Goal: Task Accomplishment & Management: Manage account settings

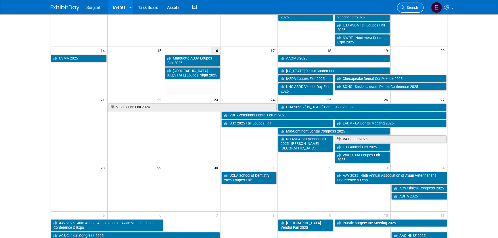
click at [409, 6] on span "Search" at bounding box center [411, 7] width 13 height 4
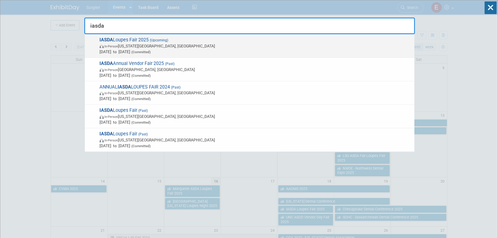
type input "iasda"
click at [114, 52] on span "[DATE] to [DATE] (Committed)" at bounding box center [256, 52] width 312 height 6
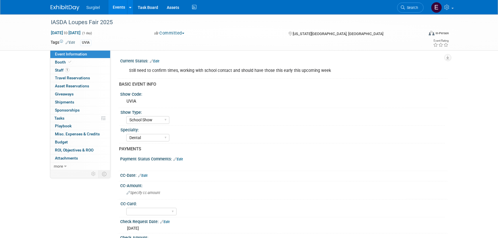
select select "School Show"
select select "Dental"
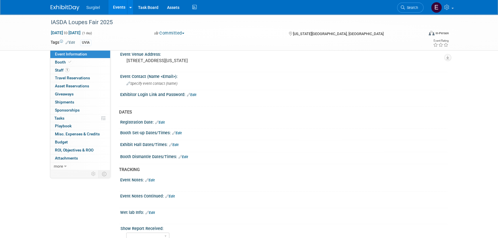
scroll to position [288, 0]
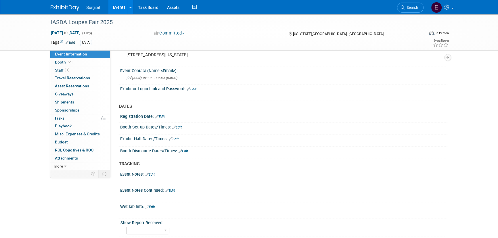
click at [176, 137] on link "Edit" at bounding box center [173, 139] width 9 height 4
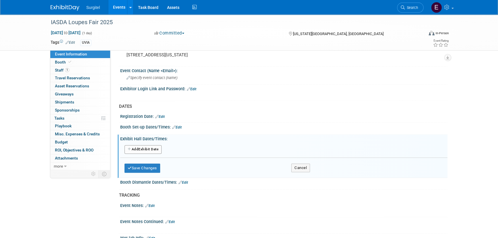
click at [147, 145] on button "Add Another Exhibit Date" at bounding box center [143, 149] width 37 height 9
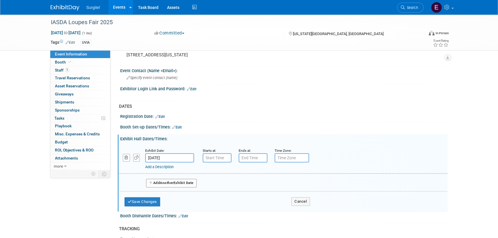
click at [179, 125] on link "Edit" at bounding box center [176, 127] width 9 height 4
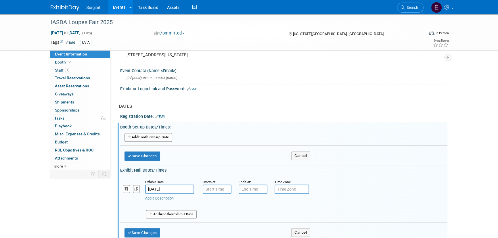
click at [161, 136] on button "Add Another Booth Set-up Date" at bounding box center [149, 137] width 48 height 9
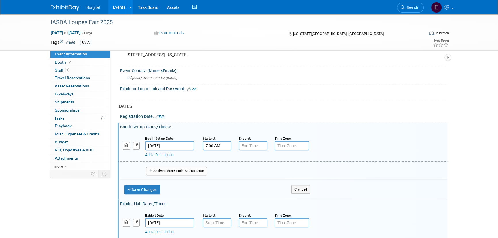
click at [216, 142] on input "7:00 AM" at bounding box center [217, 145] width 29 height 9
click at [215, 167] on span "07" at bounding box center [216, 172] width 11 height 10
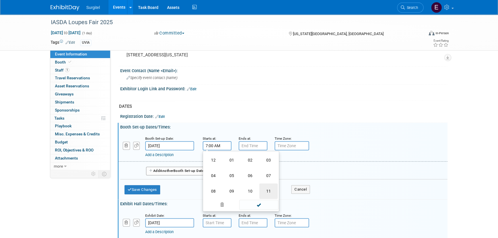
click at [267, 188] on td "11" at bounding box center [268, 192] width 18 height 16
type input "11:00 AM"
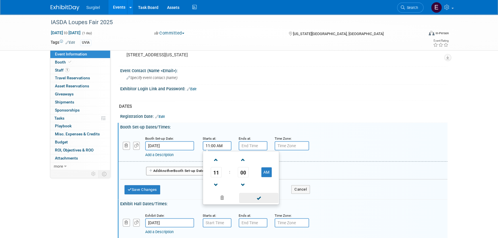
click at [267, 197] on span at bounding box center [258, 198] width 39 height 10
click at [253, 144] on input "7:00 PM" at bounding box center [253, 145] width 29 height 9
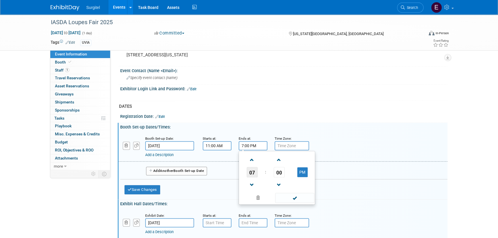
click at [253, 168] on span "07" at bounding box center [252, 172] width 11 height 10
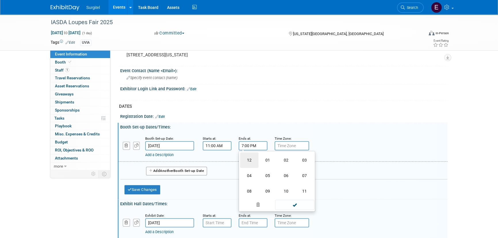
drag, startPoint x: 247, startPoint y: 158, endPoint x: 257, endPoint y: 162, distance: 11.1
click at [247, 158] on td "12" at bounding box center [249, 160] width 18 height 16
type input "12:00 PM"
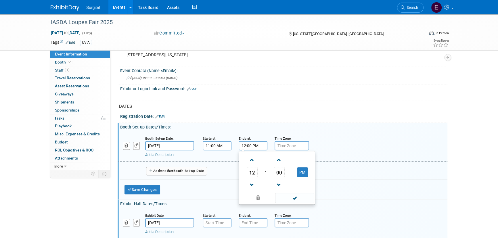
click at [293, 193] on span at bounding box center [294, 198] width 39 height 10
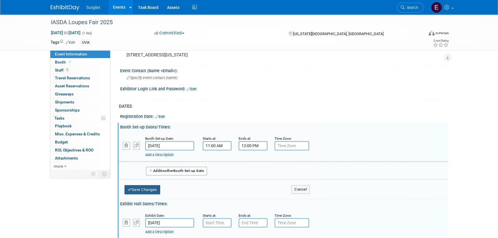
click at [156, 186] on button "Save Changes" at bounding box center [143, 189] width 36 height 9
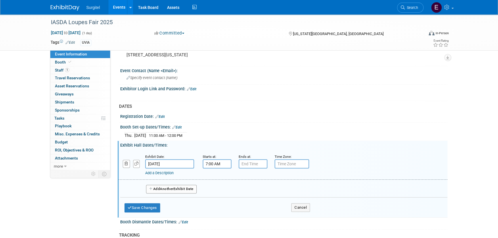
click at [209, 163] on input "7:00 AM" at bounding box center [217, 163] width 29 height 9
click at [216, 187] on span "07" at bounding box center [216, 190] width 11 height 10
click at [213, 175] on td "12" at bounding box center [213, 179] width 18 height 16
click at [269, 188] on button "AM" at bounding box center [266, 191] width 10 height 10
type input "12:00 PM"
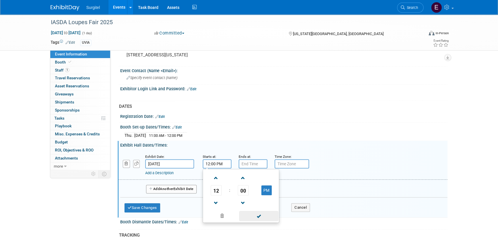
click at [270, 214] on span at bounding box center [258, 216] width 39 height 10
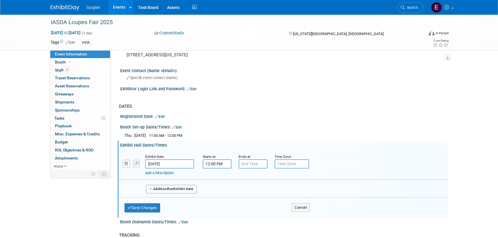
type input "7:00 PM"
click at [249, 162] on input "7:00 PM" at bounding box center [253, 163] width 29 height 9
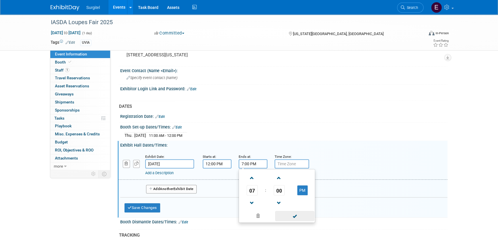
click at [288, 211] on span at bounding box center [294, 216] width 39 height 10
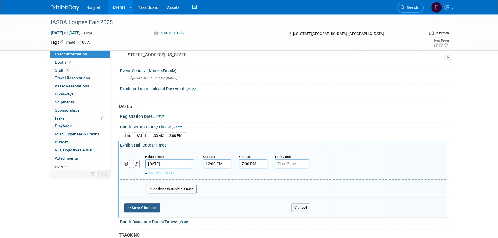
click at [159, 205] on button "Save Changes" at bounding box center [143, 207] width 36 height 9
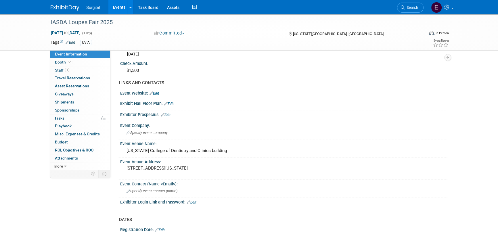
scroll to position [157, 0]
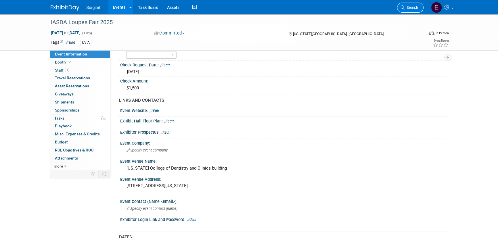
click at [413, 5] on link "Search" at bounding box center [410, 8] width 26 height 10
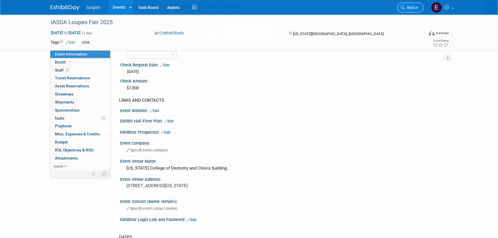
scroll to position [0, 0]
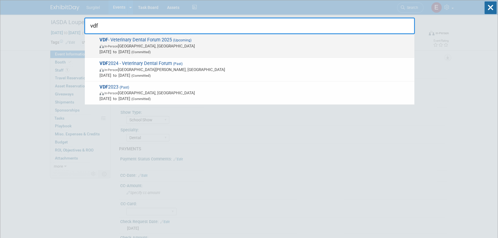
type input "vdf"
click at [161, 39] on span "VDF - Veterinary Dental Forum 2025 (Upcoming) In-Person San Antonio, TX Sep 24,…" at bounding box center [255, 46] width 314 height 18
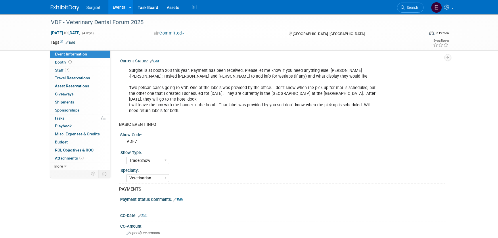
select select "Trade Show"
select select "Veterinarian"
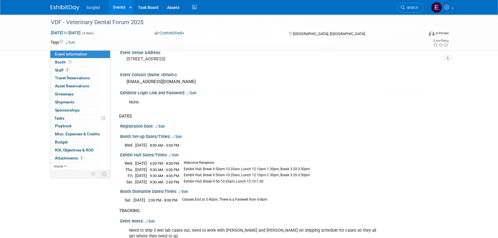
scroll to position [340, 0]
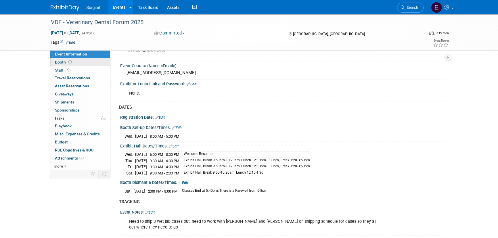
click at [77, 62] on link "Booth" at bounding box center [80, 62] width 60 height 8
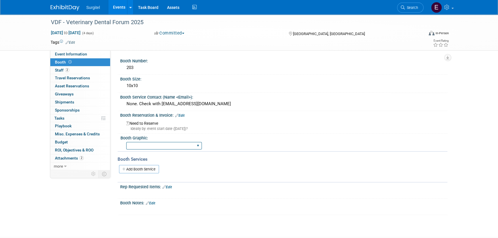
click at [172, 143] on select "Big Island Booth 10x20 Backlit 8' Fabric Popup 10' Light Box 2' Fabric Banner N…" at bounding box center [164, 146] width 76 height 8
select select "8' Fabric Popup"
click at [126, 142] on select "Big Island Booth 10x20 Backlit 8' Fabric Popup 10' Light Box 2' Fabric Banner N…" at bounding box center [164, 146] width 76 height 8
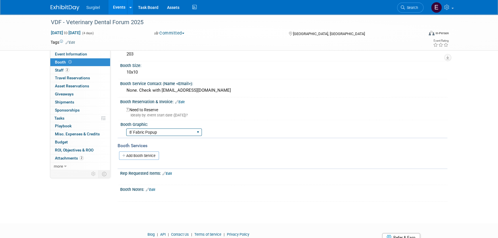
scroll to position [26, 0]
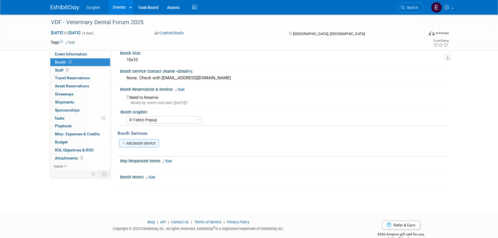
click at [131, 142] on link "Add Booth Service" at bounding box center [139, 143] width 40 height 8
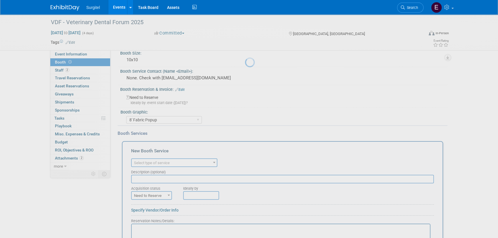
scroll to position [0, 0]
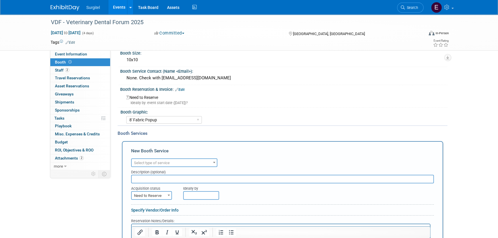
click at [170, 161] on span "Select type of service" at bounding box center [152, 163] width 36 height 4
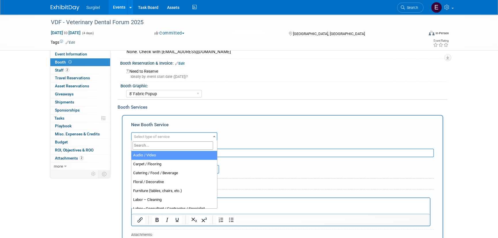
scroll to position [78, 0]
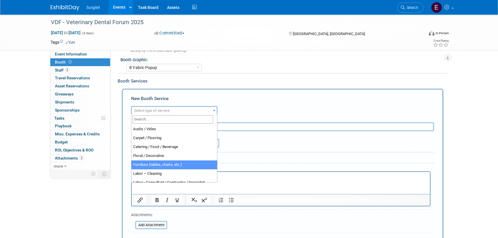
select select "6"
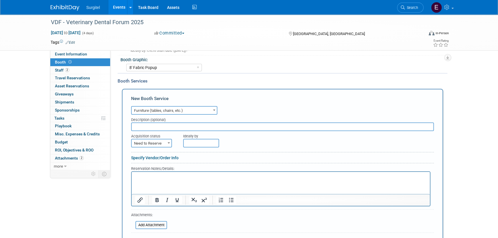
click at [150, 131] on div "Acquisition status" at bounding box center [152, 135] width 43 height 8
click at [150, 129] on input "text" at bounding box center [282, 127] width 303 height 9
type input "8' table, 2 chairs"
drag, startPoint x: 160, startPoint y: 141, endPoint x: 142, endPoint y: 103, distance: 41.8
click at [159, 141] on span "Need to Reserve" at bounding box center [152, 144] width 40 height 8
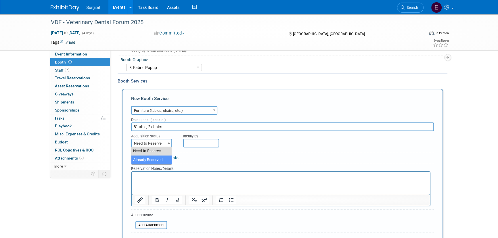
select select "2"
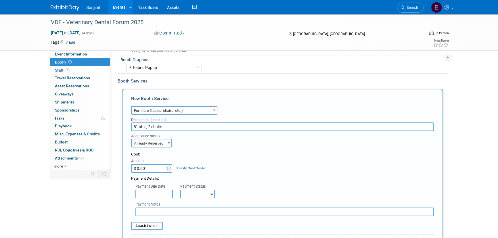
click at [159, 169] on input "$ 0.00" at bounding box center [149, 168] width 36 height 9
type input "$ 837.47"
click at [198, 196] on select "Not Paid Yet Partially Paid Paid in Full" at bounding box center [197, 194] width 35 height 9
select select "1"
click at [180, 190] on select "Not Paid Yet Partially Paid Paid in Full" at bounding box center [197, 194] width 35 height 9
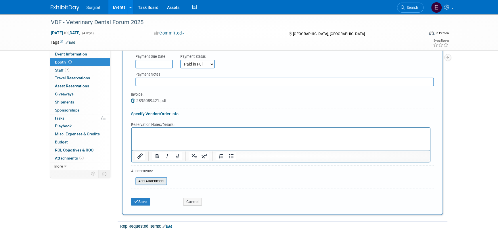
scroll to position [209, 0]
click at [140, 197] on button "Save" at bounding box center [140, 201] width 19 height 8
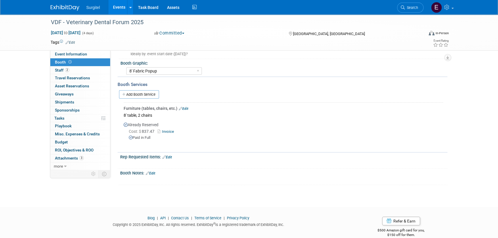
scroll to position [78, 0]
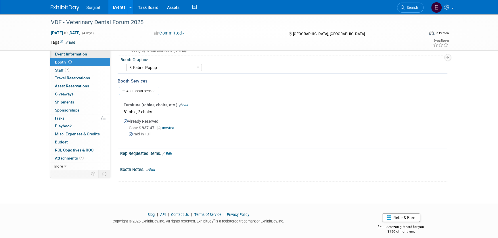
click at [75, 53] on span "Event Information" at bounding box center [71, 54] width 32 height 5
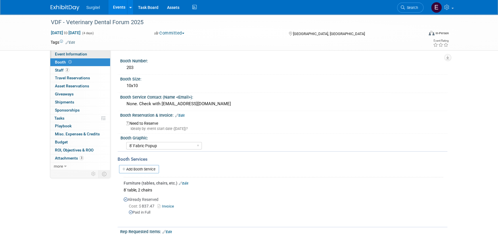
select select "Trade Show"
select select "Veterinarian"
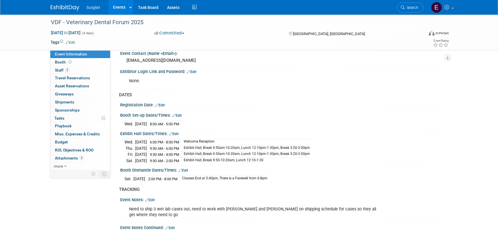
scroll to position [340, 0]
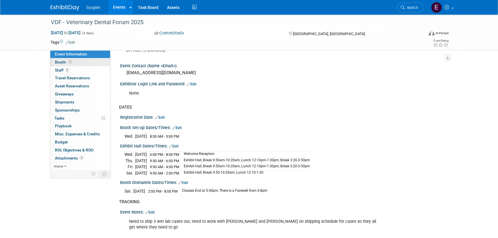
click at [95, 62] on link "Booth" at bounding box center [80, 62] width 60 height 8
select select "8' Fabric Popup"
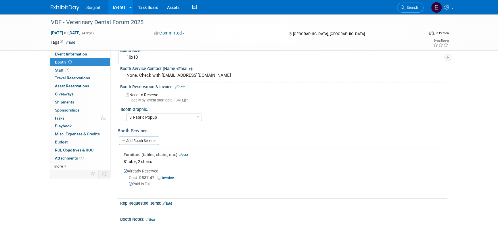
scroll to position [83, 0]
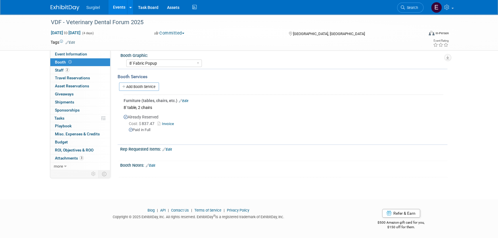
click at [116, 7] on link "Events" at bounding box center [118, 7] width 21 height 14
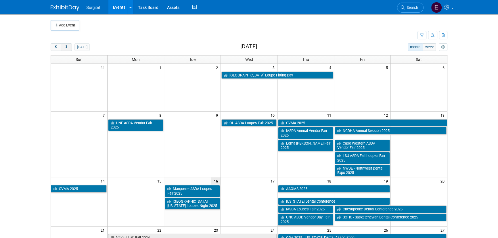
click at [65, 50] on button "next" at bounding box center [66, 46] width 11 height 7
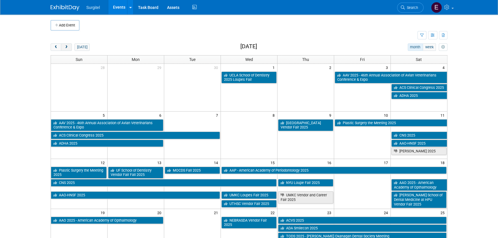
click at [64, 47] on span "next" at bounding box center [66, 47] width 4 height 4
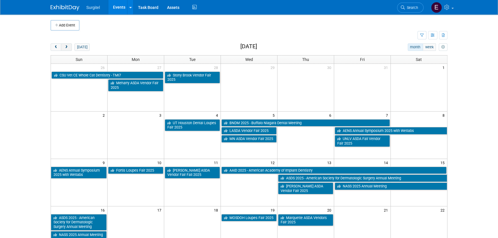
click at [70, 47] on button "next" at bounding box center [66, 46] width 11 height 7
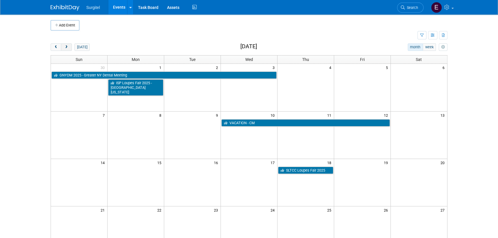
click at [70, 47] on button "next" at bounding box center [66, 46] width 11 height 7
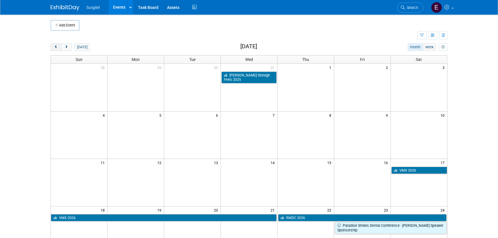
click at [54, 47] on span "prev" at bounding box center [56, 47] width 4 height 4
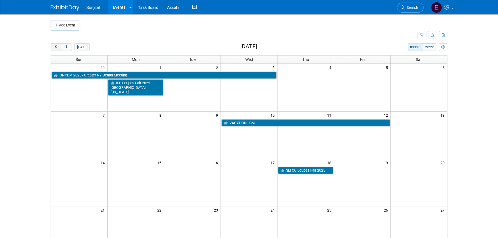
click at [54, 47] on span "prev" at bounding box center [56, 47] width 4 height 4
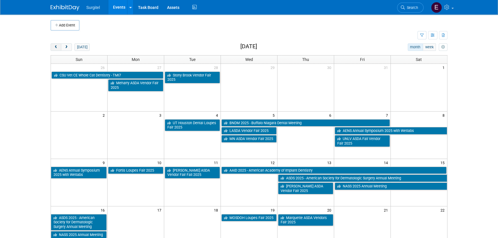
click at [58, 44] on button "prev" at bounding box center [56, 46] width 11 height 7
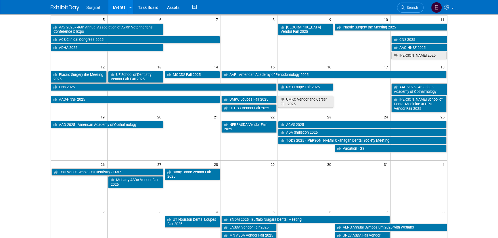
scroll to position [78, 0]
